Goal: Task Accomplishment & Management: Complete application form

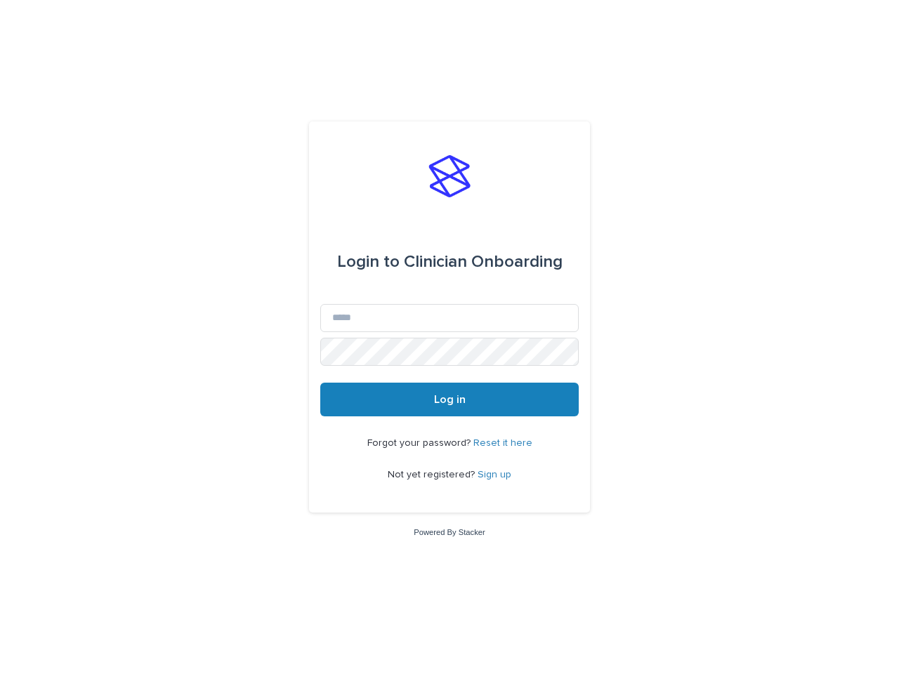
click at [449, 400] on span "Log in" at bounding box center [450, 399] width 32 height 11
